Goal: Information Seeking & Learning: Learn about a topic

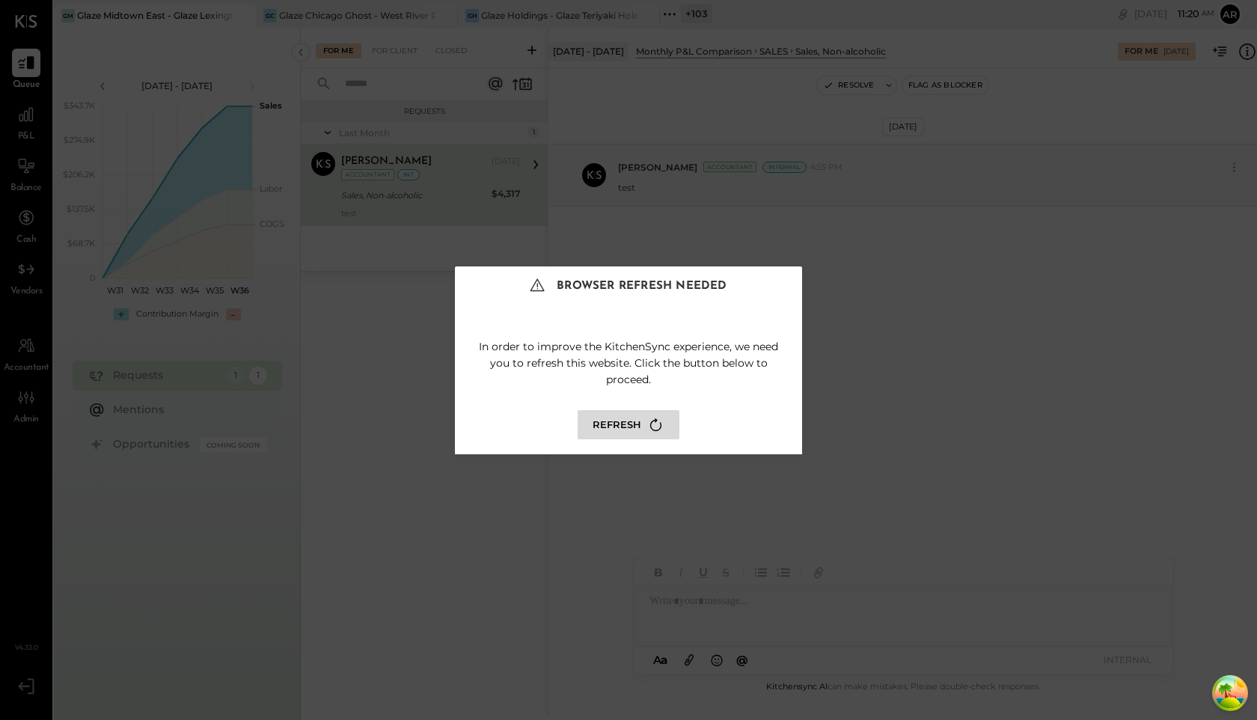
click at [620, 431] on button "Refresh" at bounding box center [629, 424] width 102 height 29
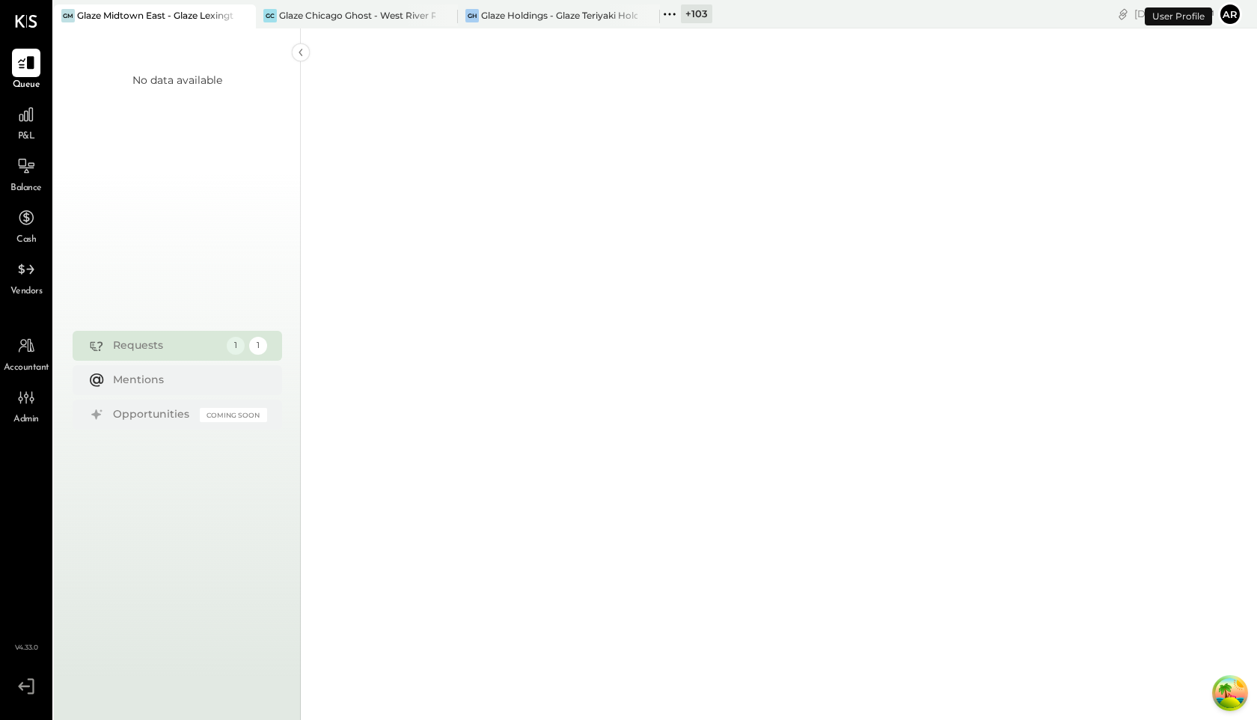
click at [10, 119] on div "P&L" at bounding box center [25, 121] width 43 height 43
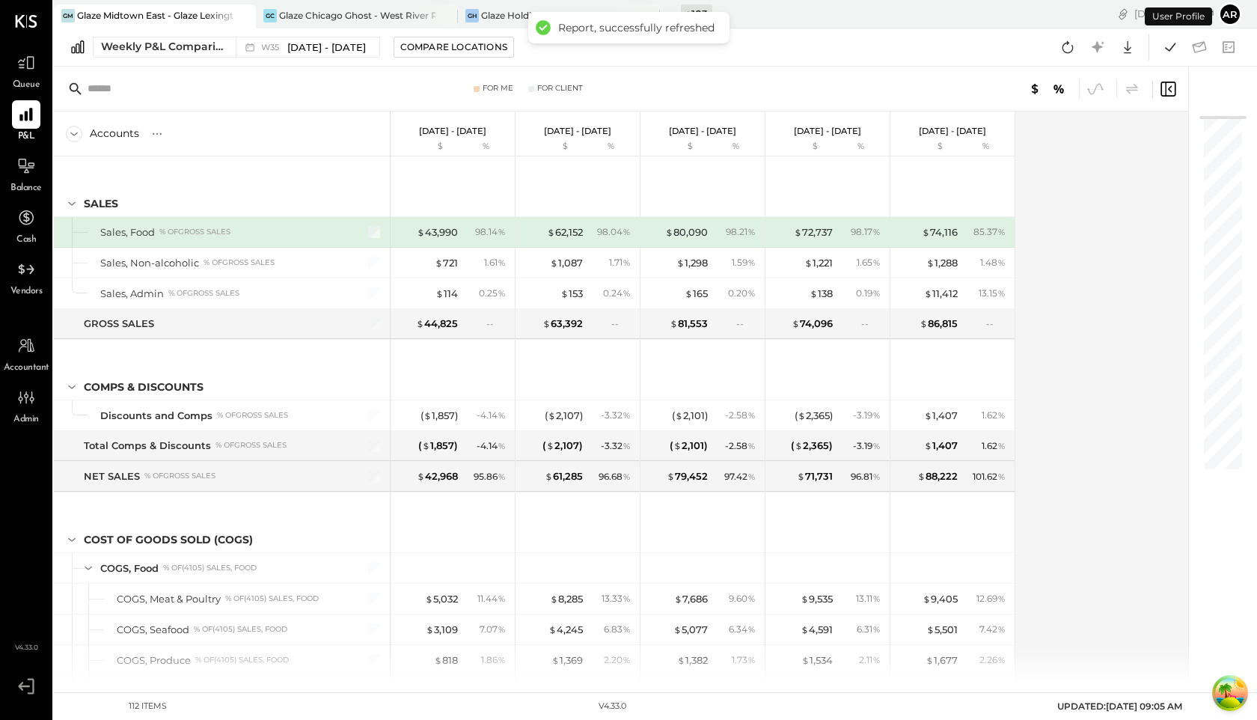
click at [380, 234] on div at bounding box center [365, 232] width 37 height 30
click at [446, 230] on div "$ 43,990" at bounding box center [437, 232] width 41 height 14
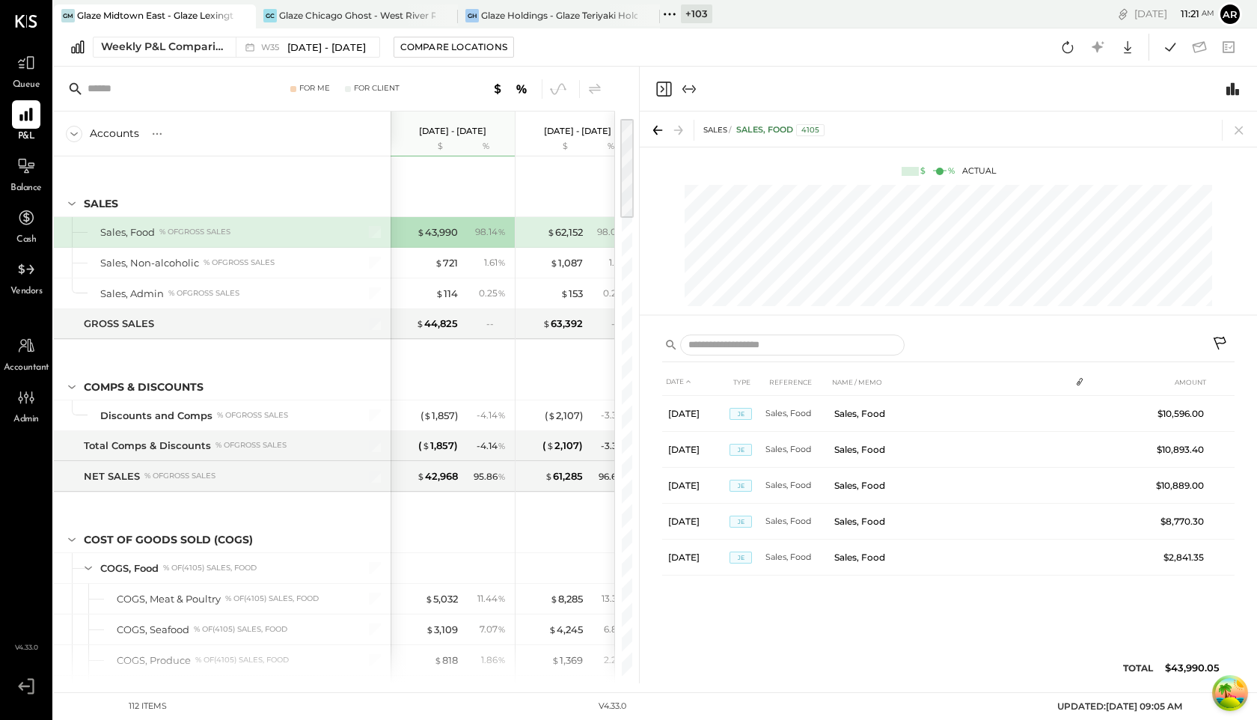
click at [653, 87] on div at bounding box center [948, 89] width 617 height 45
click at [661, 87] on icon "Close panel" at bounding box center [664, 89] width 18 height 18
click at [433, 231] on div "$ 43,990" at bounding box center [437, 232] width 41 height 14
click at [662, 85] on icon "Close panel" at bounding box center [664, 89] width 18 height 18
